Goal: Find contact information: Find contact information

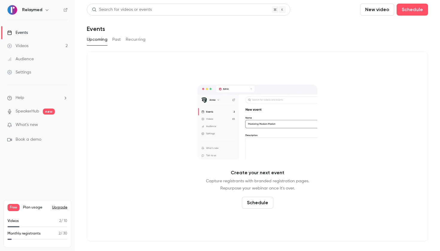
click at [28, 57] on div "Audience" at bounding box center [20, 59] width 27 height 6
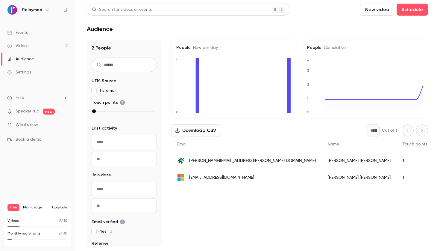
click at [222, 159] on span "[PERSON_NAME][EMAIL_ADDRESS][PERSON_NAME][DOMAIN_NAME]" at bounding box center [252, 161] width 127 height 6
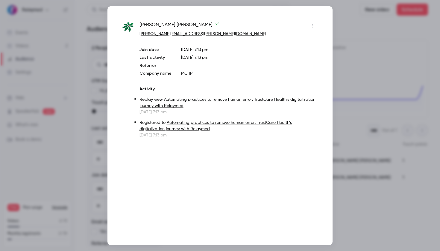
click at [213, 80] on div "[PERSON_NAME] [PERSON_NAME][EMAIL_ADDRESS][PERSON_NAME][DOMAIN_NAME] Join date …" at bounding box center [229, 79] width 178 height 117
click at [170, 33] on link "[PERSON_NAME][EMAIL_ADDRESS][PERSON_NAME][DOMAIN_NAME]" at bounding box center [203, 33] width 127 height 4
click at [349, 28] on div at bounding box center [220, 125] width 440 height 251
